Goal: Task Accomplishment & Management: Use online tool/utility

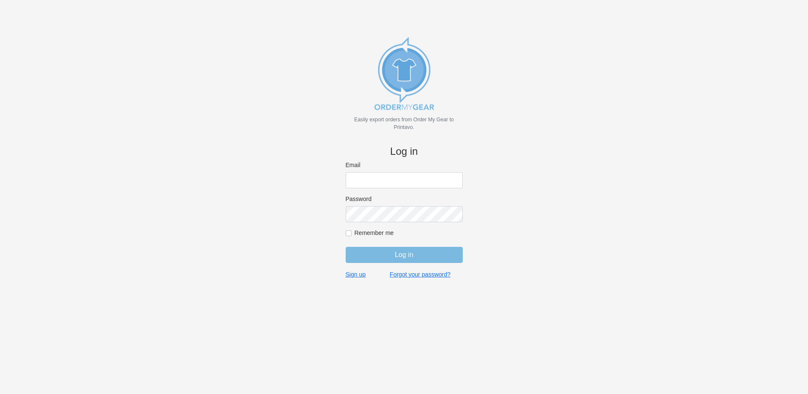
type input "rich@teamgrx.com"
click at [387, 252] on input "Log in" at bounding box center [404, 255] width 117 height 16
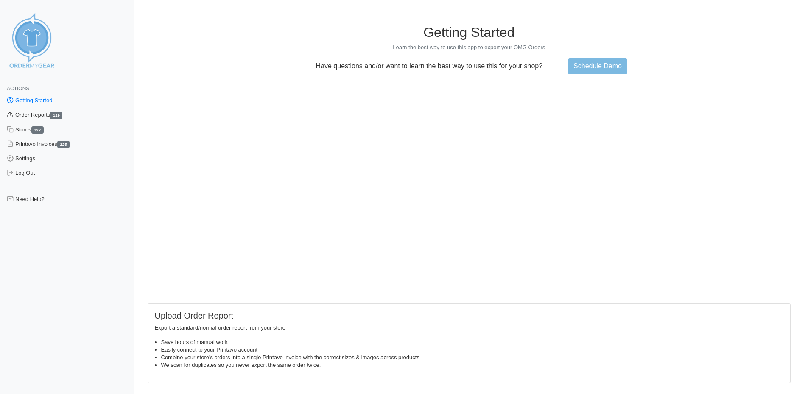
click at [43, 115] on link "Order Reports 129" at bounding box center [67, 115] width 135 height 14
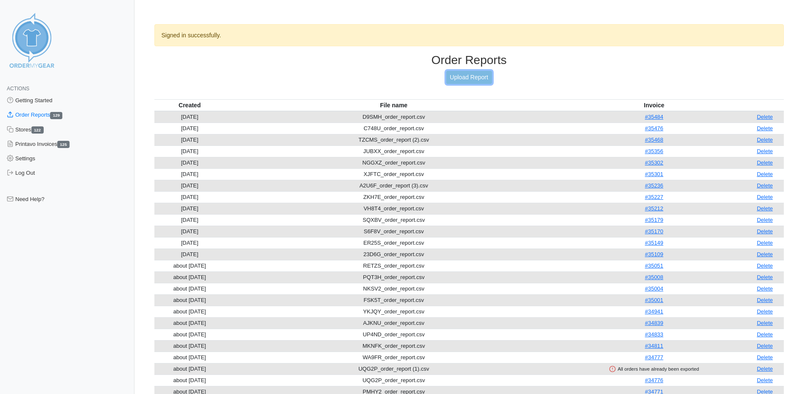
click at [458, 77] on link "Upload Report" at bounding box center [469, 77] width 46 height 13
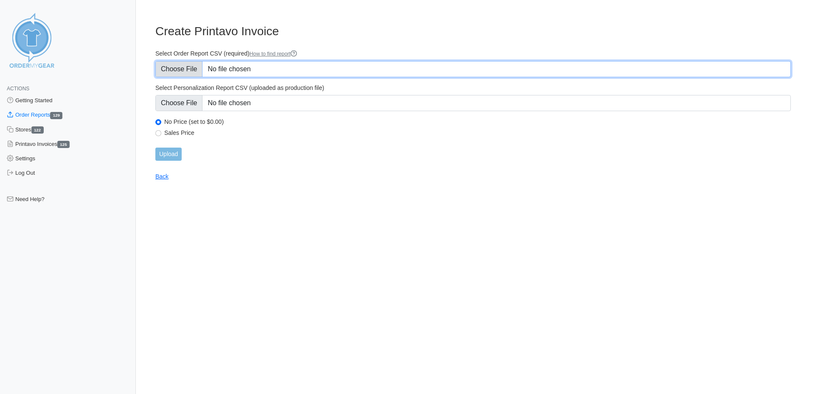
click at [264, 69] on input "Select Order Report CSV (required) How to find report" at bounding box center [472, 69] width 635 height 16
type input "C:\fakepath\7ZHX7_order_report.csv"
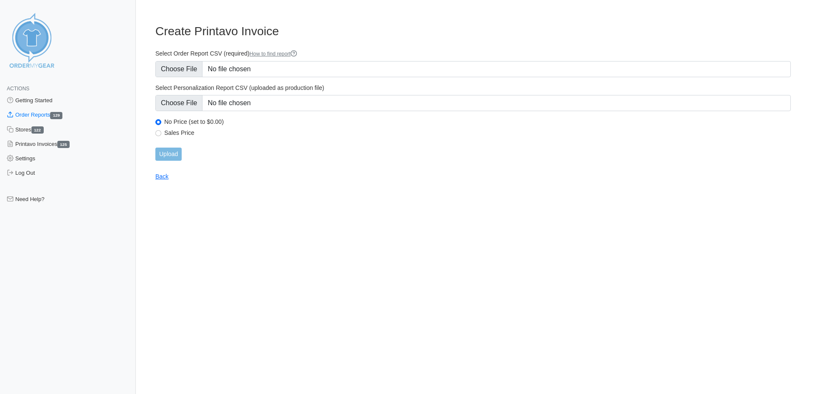
click at [161, 133] on div "Sales Price" at bounding box center [472, 134] width 635 height 10
click at [157, 133] on input "Sales Price" at bounding box center [158, 133] width 6 height 6
radio input "true"
click at [163, 152] on input "Upload" at bounding box center [168, 154] width 26 height 13
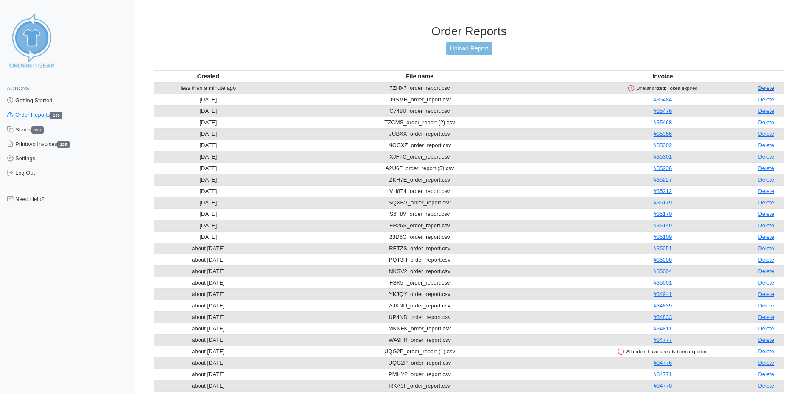
click at [771, 87] on link "Delete" at bounding box center [766, 88] width 16 height 6
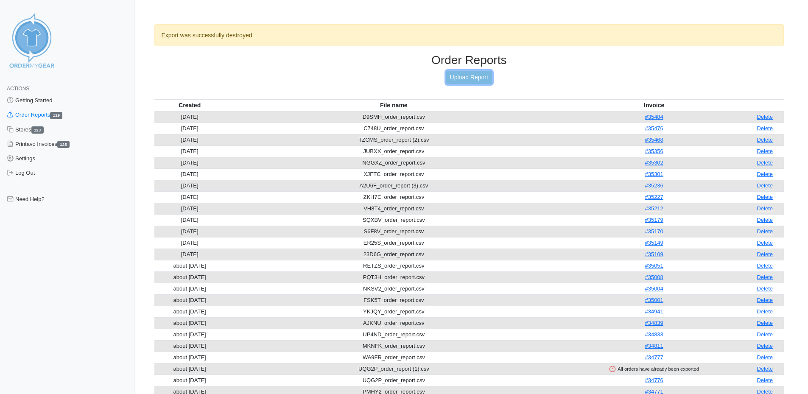
click at [469, 78] on link "Upload Report" at bounding box center [469, 77] width 46 height 13
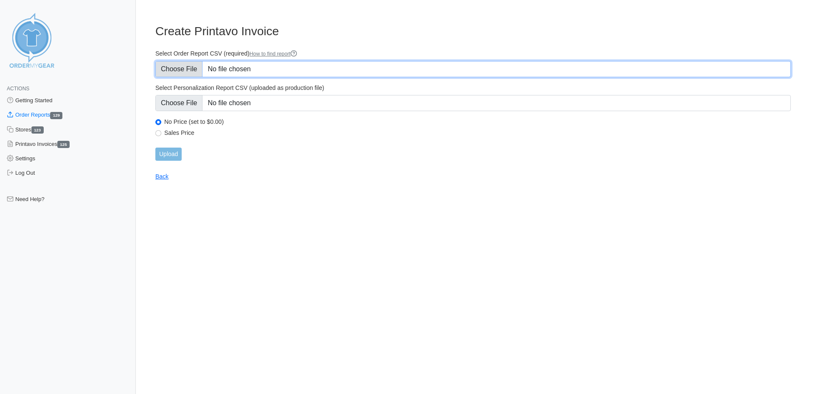
click at [275, 67] on input "Select Order Report CSV (required) How to find report" at bounding box center [472, 69] width 635 height 16
type input "C:\fakepath\7ZHX7_order_report.csv"
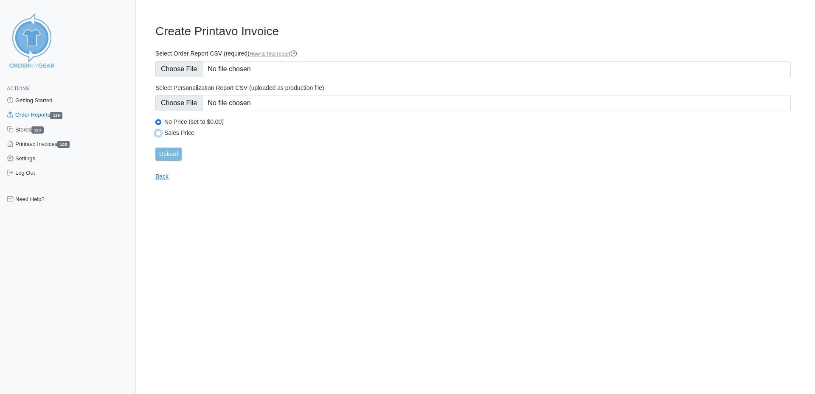
click at [157, 132] on input "Sales Price" at bounding box center [158, 133] width 6 height 6
radio input "true"
click at [168, 154] on input "Upload" at bounding box center [168, 154] width 26 height 13
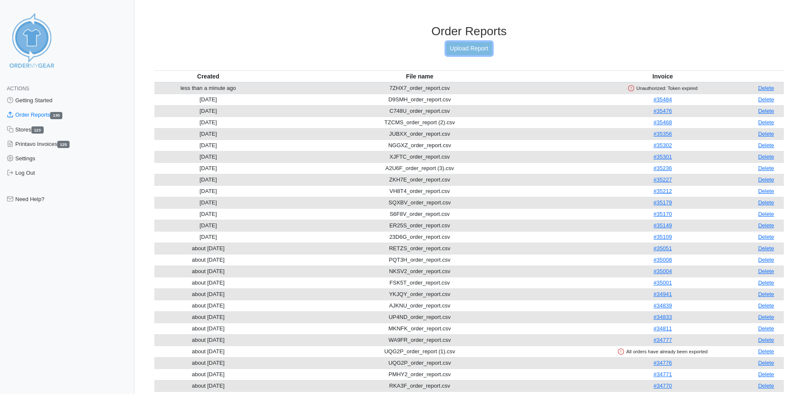
click at [488, 45] on link "Upload Report" at bounding box center [469, 48] width 46 height 13
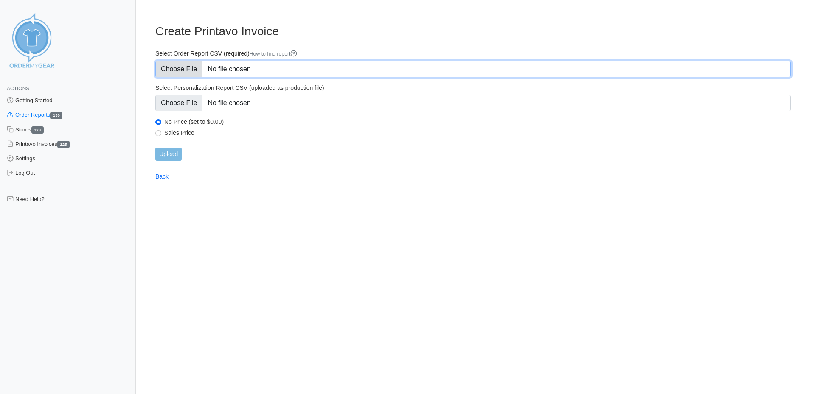
click at [224, 68] on input "Select Order Report CSV (required) How to find report" at bounding box center [472, 69] width 635 height 16
type input "C:\fakepath\7ZHX7_order_report (1).csv"
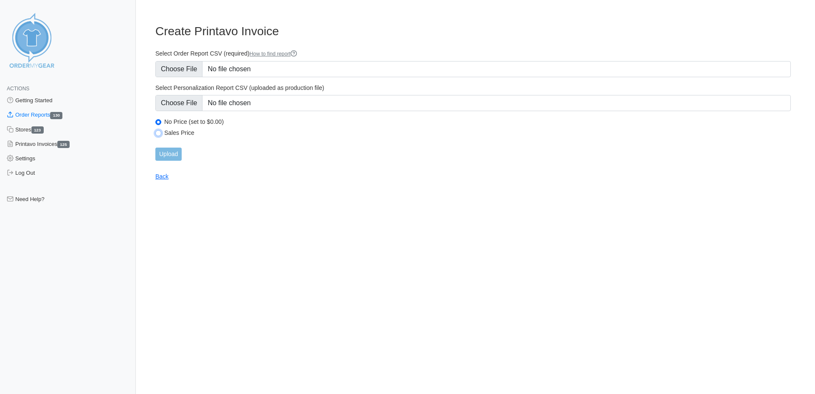
click at [160, 134] on input "Sales Price" at bounding box center [158, 133] width 6 height 6
radio input "true"
click at [165, 154] on input "Upload" at bounding box center [168, 154] width 26 height 13
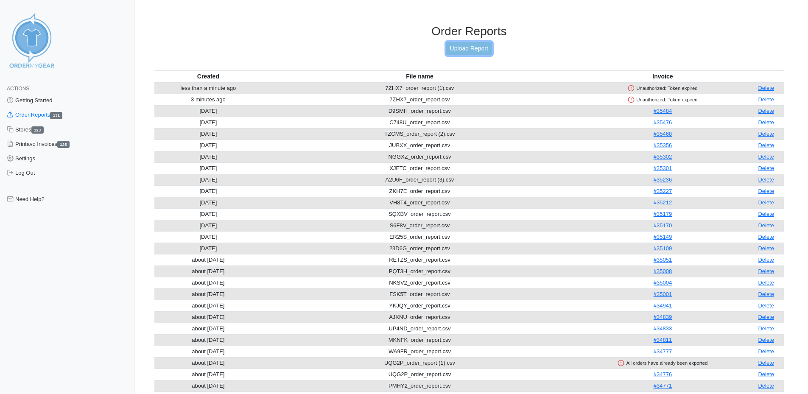
click at [479, 45] on link "Upload Report" at bounding box center [469, 48] width 46 height 13
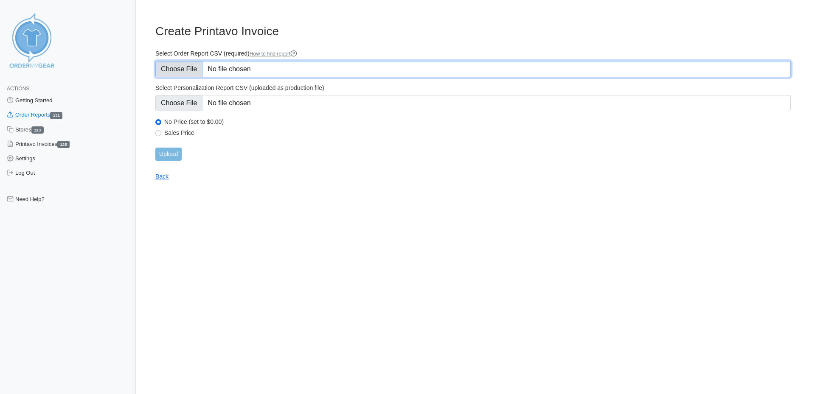
click at [213, 62] on input "Select Order Report CSV (required) How to find report" at bounding box center [472, 69] width 635 height 16
type input "C:\fakepath\7ZHX7_order_report (2).csv"
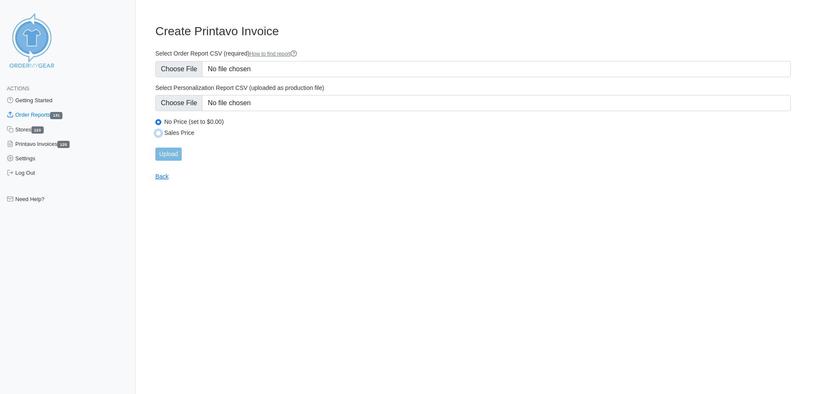
click at [159, 133] on input "Sales Price" at bounding box center [158, 133] width 6 height 6
radio input "true"
click at [168, 156] on input "Upload" at bounding box center [168, 154] width 26 height 13
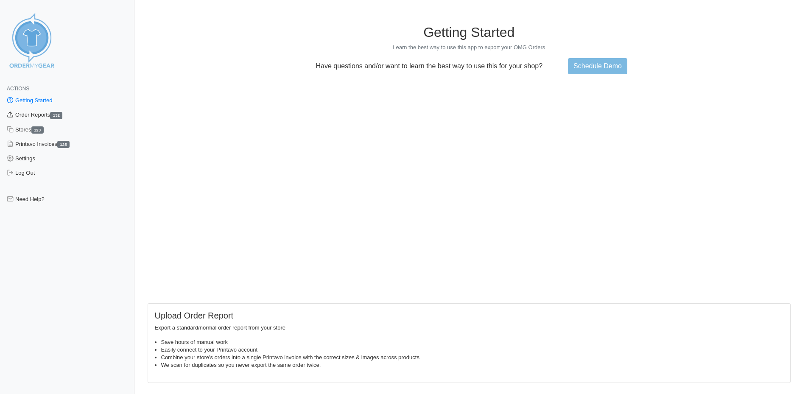
click at [40, 112] on link "Order Reports 132" at bounding box center [67, 115] width 135 height 14
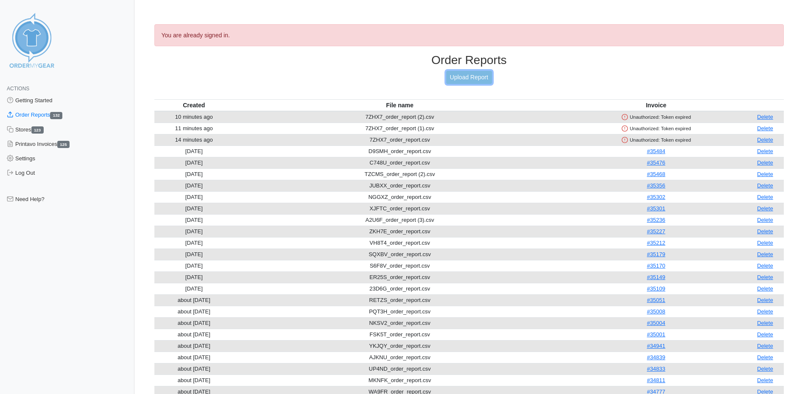
click at [464, 77] on link "Upload Report" at bounding box center [469, 77] width 46 height 13
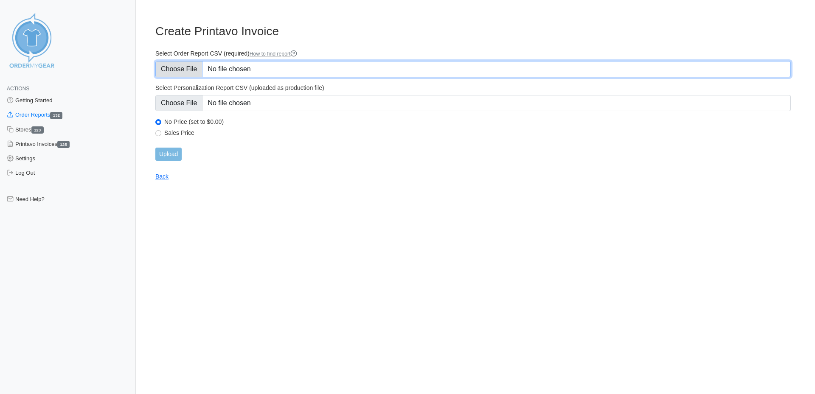
click at [261, 69] on input "Select Order Report CSV (required) How to find report" at bounding box center [472, 69] width 635 height 16
type input "C:\fakepath\7ZHX7_order_report (2).csv"
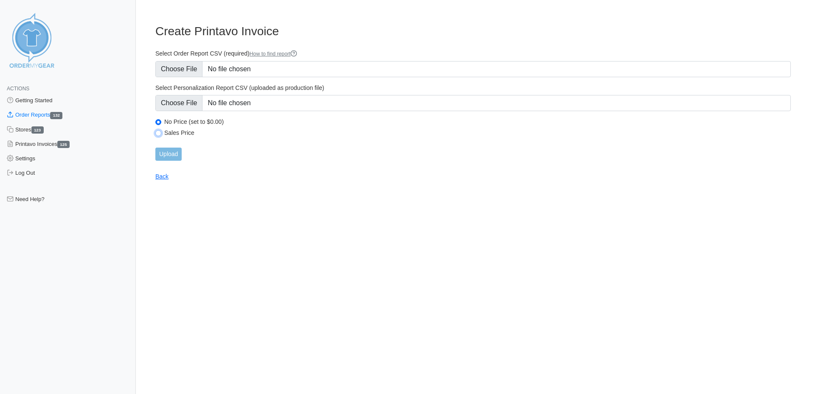
click at [160, 131] on input "Sales Price" at bounding box center [158, 133] width 6 height 6
radio input "true"
click at [166, 149] on input "Upload" at bounding box center [168, 154] width 26 height 13
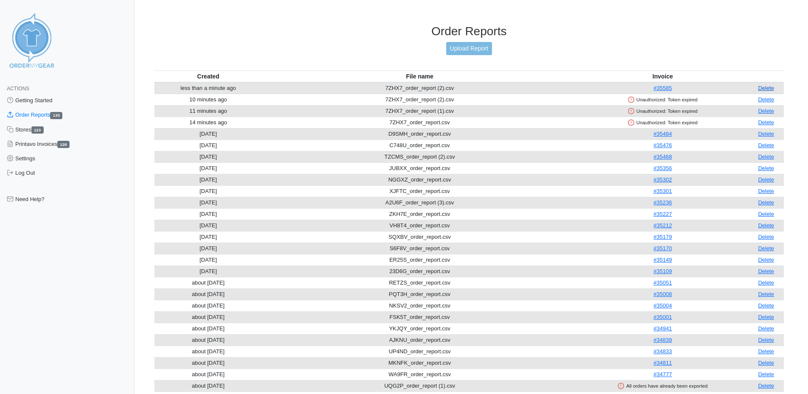
click at [771, 88] on link "Delete" at bounding box center [766, 88] width 16 height 6
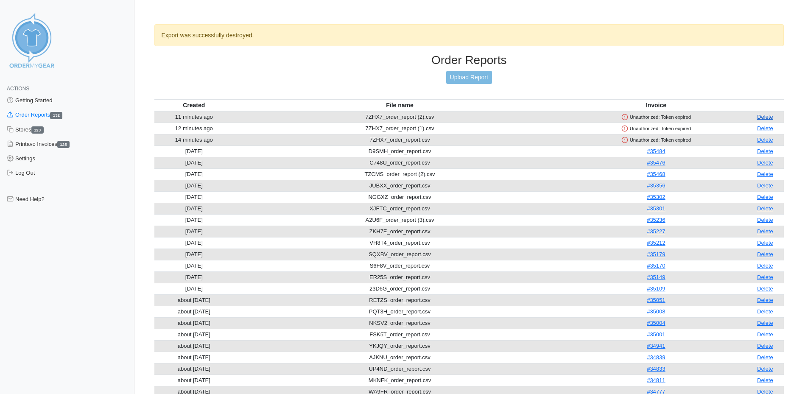
click at [768, 115] on link "Delete" at bounding box center [765, 117] width 16 height 6
click at [765, 117] on link "Delete" at bounding box center [765, 117] width 16 height 6
click at [768, 118] on link "Delete" at bounding box center [765, 117] width 16 height 6
